Goal: Check status: Check status

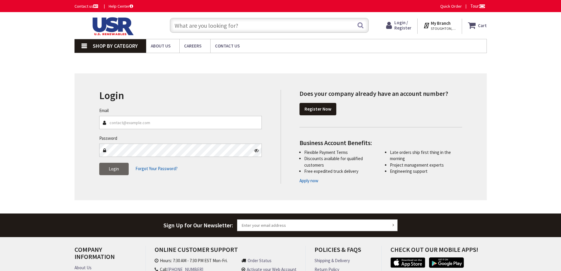
type input "[GEOGRAPHIC_DATA], [STREET_ADDRESS]"
type input "[PERSON_NAME][EMAIL_ADDRESS][PERSON_NAME][DOMAIN_NAME]"
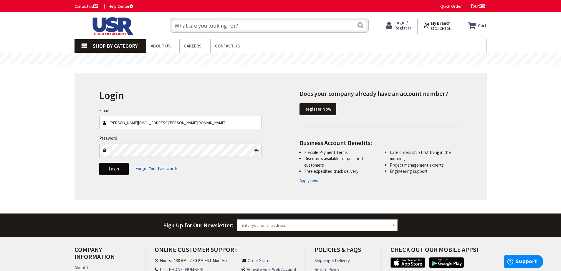
click at [113, 165] on button "Login" at bounding box center [113, 169] width 29 height 12
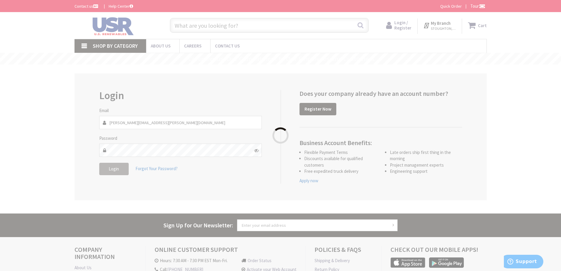
click at [114, 168] on div "Please wait..." at bounding box center [280, 135] width 561 height 271
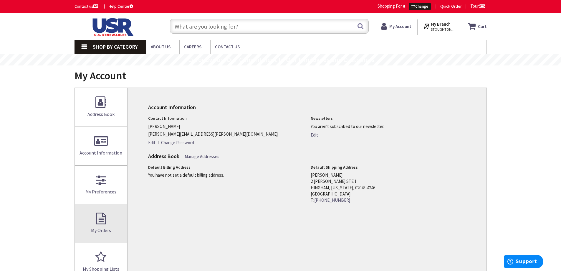
click at [109, 219] on link "My Orders" at bounding box center [101, 223] width 53 height 38
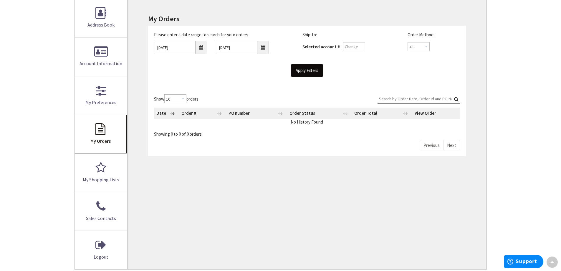
click at [320, 72] on input "Apply Filters" at bounding box center [307, 70] width 33 height 12
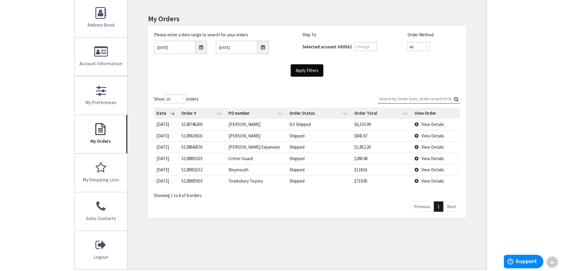
scroll to position [89, 0]
click at [451, 208] on link "Next" at bounding box center [451, 206] width 17 height 10
click at [200, 47] on input "[DATE]" at bounding box center [180, 47] width 53 height 13
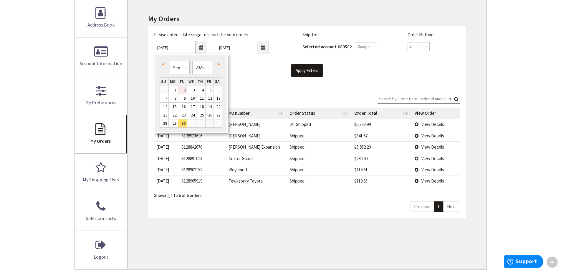
click at [174, 90] on link "1" at bounding box center [173, 90] width 9 height 8
type input "09/01/2025"
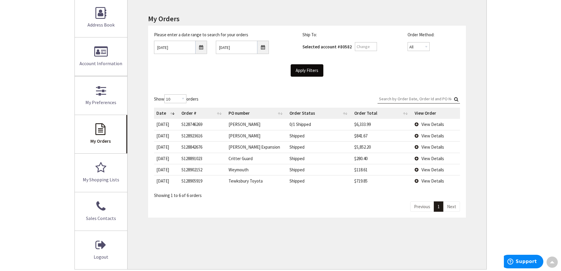
click at [302, 71] on input "Apply Filters" at bounding box center [307, 70] width 33 height 12
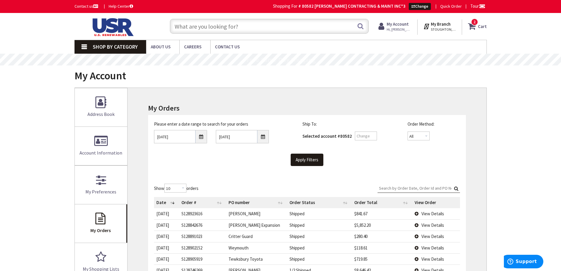
click at [406, 23] on strong "My Account" at bounding box center [398, 24] width 22 height 6
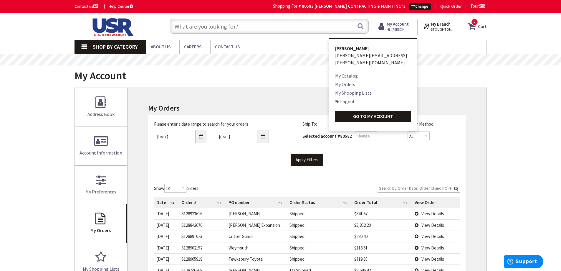
click at [356, 89] on link "My Shopping Lists" at bounding box center [353, 92] width 37 height 7
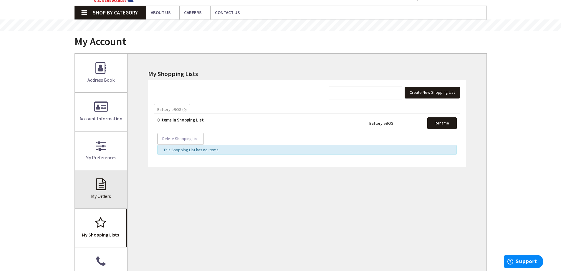
scroll to position [59, 0]
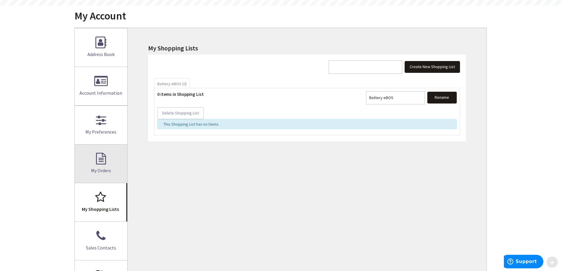
click at [115, 166] on link "My Orders" at bounding box center [101, 163] width 53 height 38
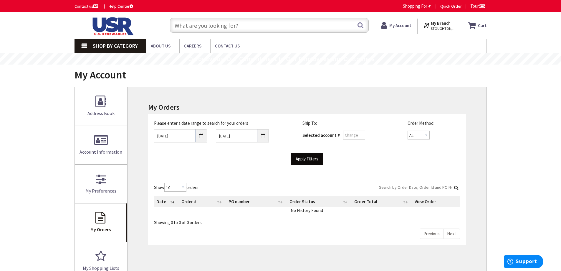
click at [299, 157] on input "Apply Filters" at bounding box center [307, 159] width 33 height 12
click at [422, 134] on select "All Offline Online" at bounding box center [419, 135] width 22 height 9
drag, startPoint x: 422, startPoint y: 134, endPoint x: 428, endPoint y: 133, distance: 6.0
click at [422, 134] on select "All Offline Online" at bounding box center [419, 135] width 22 height 9
